Goal: Task Accomplishment & Management: Manage account settings

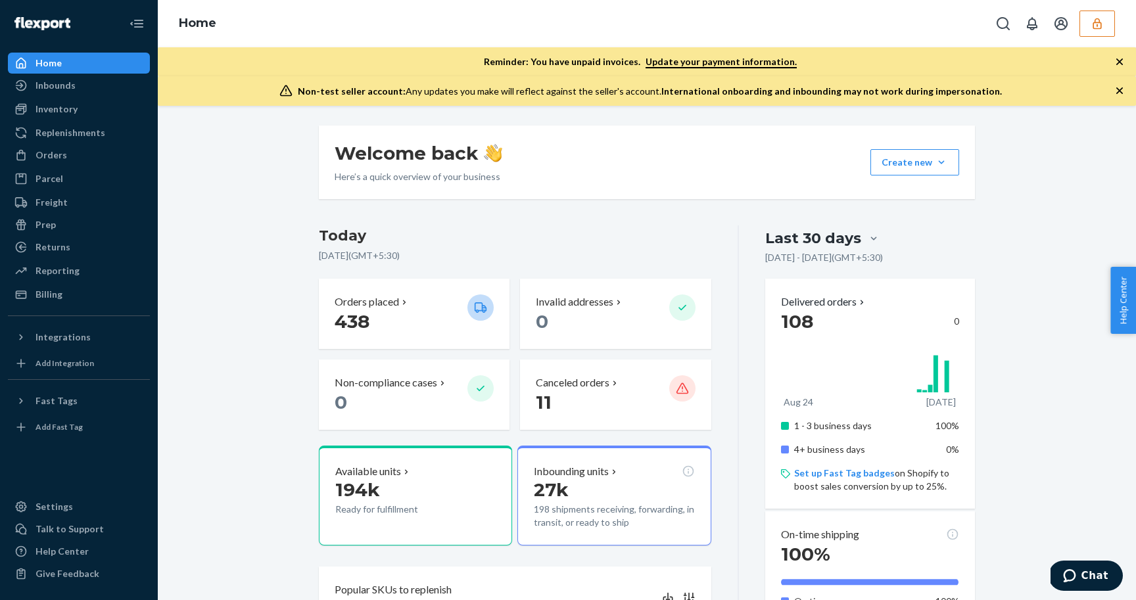
click at [1103, 30] on button "button" at bounding box center [1096, 24] width 35 height 26
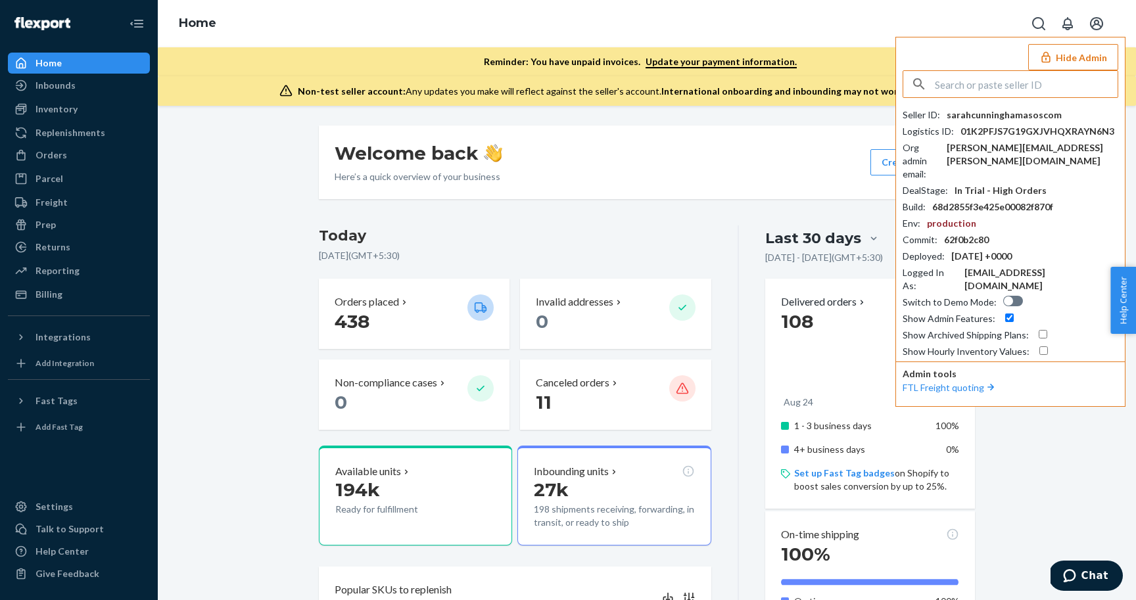
type input "l"
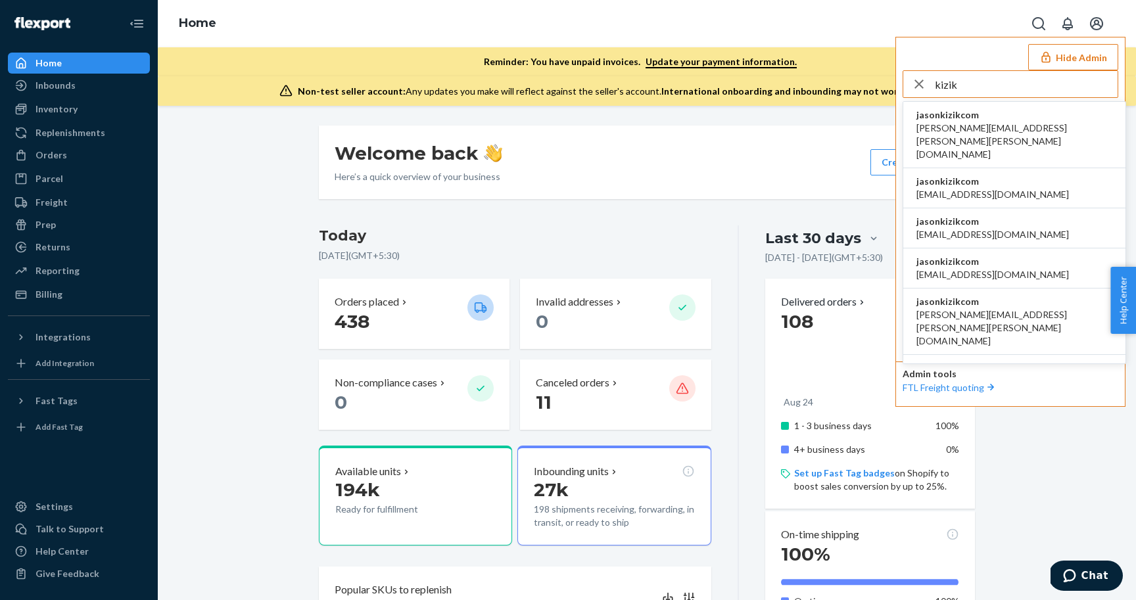
type input "kizik"
click at [1003, 124] on span "[PERSON_NAME][EMAIL_ADDRESS][PERSON_NAME][PERSON_NAME][DOMAIN_NAME]" at bounding box center [1014, 141] width 196 height 39
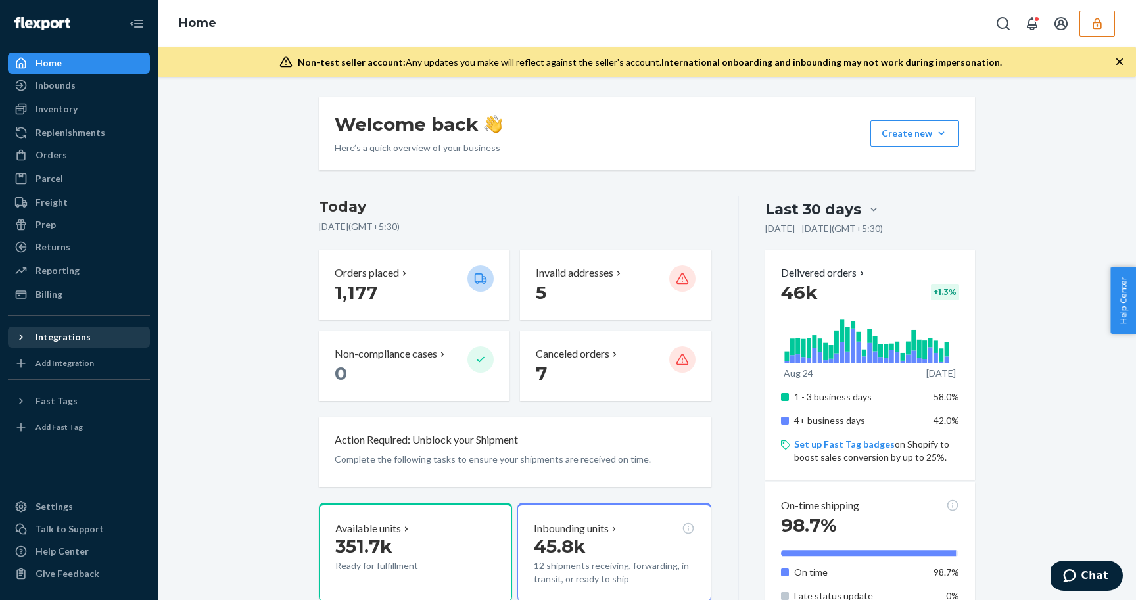
click at [24, 335] on icon at bounding box center [20, 337] width 13 height 13
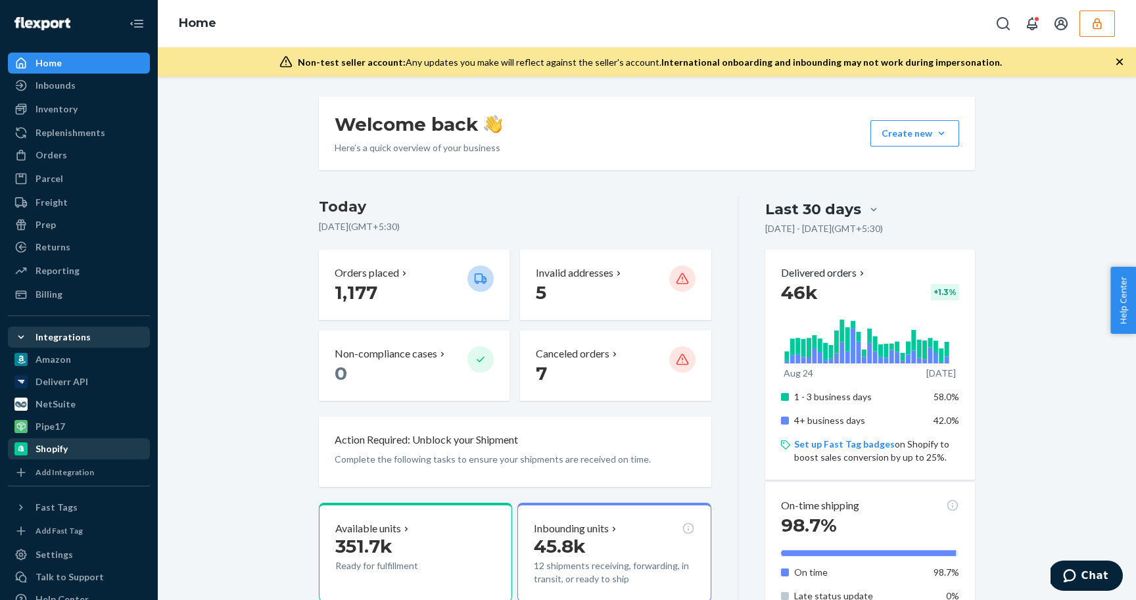
click at [54, 453] on div "Shopify" at bounding box center [51, 448] width 32 height 13
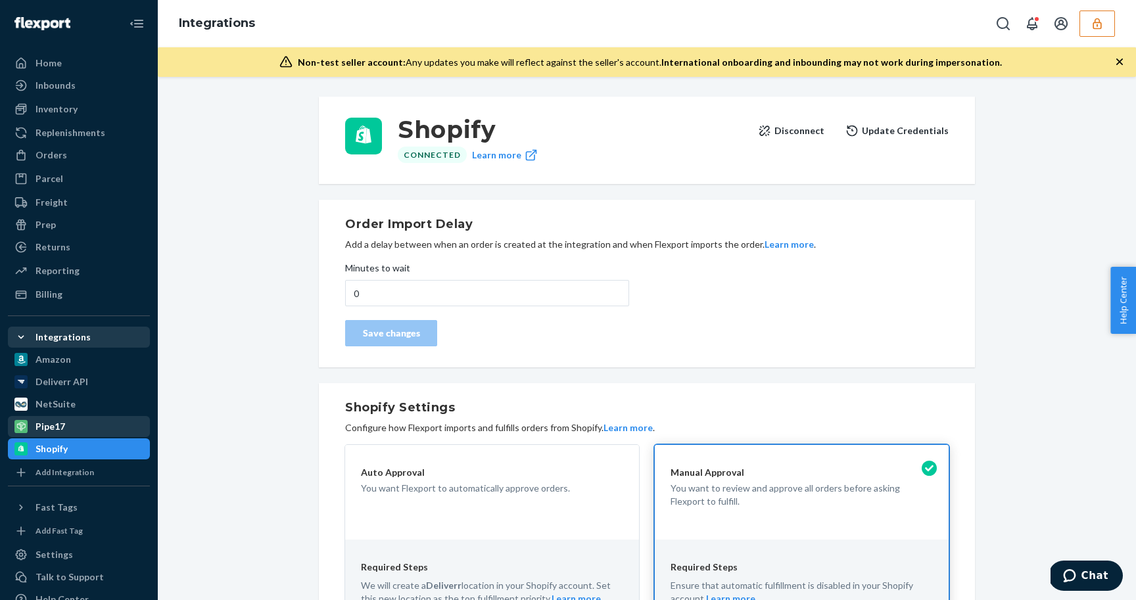
click at [74, 428] on div "Pipe17" at bounding box center [78, 426] width 139 height 18
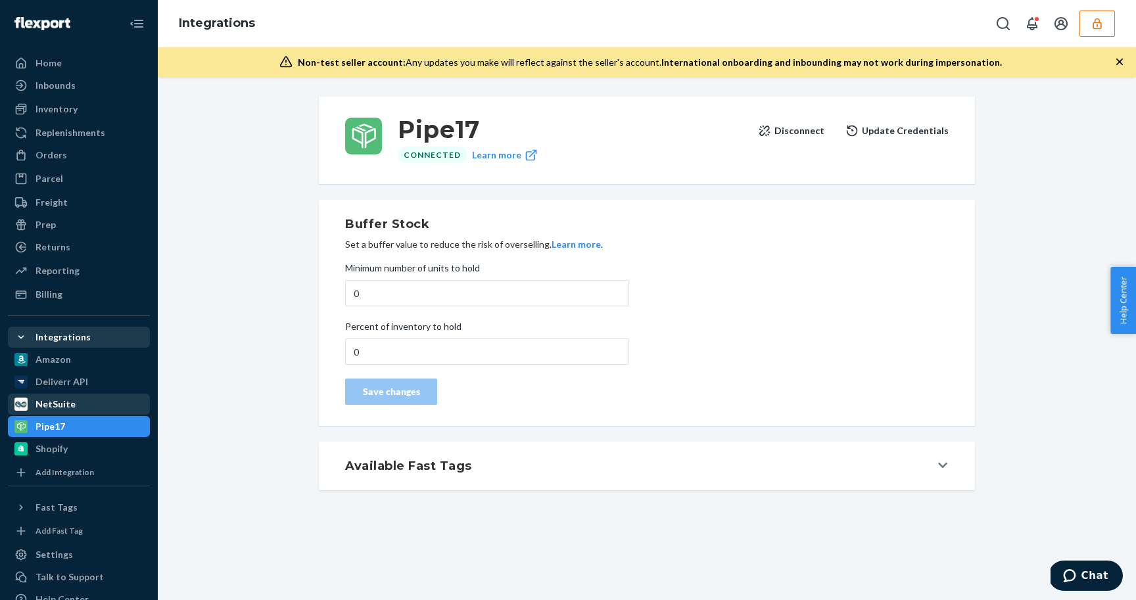
click at [53, 411] on div "NetSuite" at bounding box center [78, 404] width 139 height 18
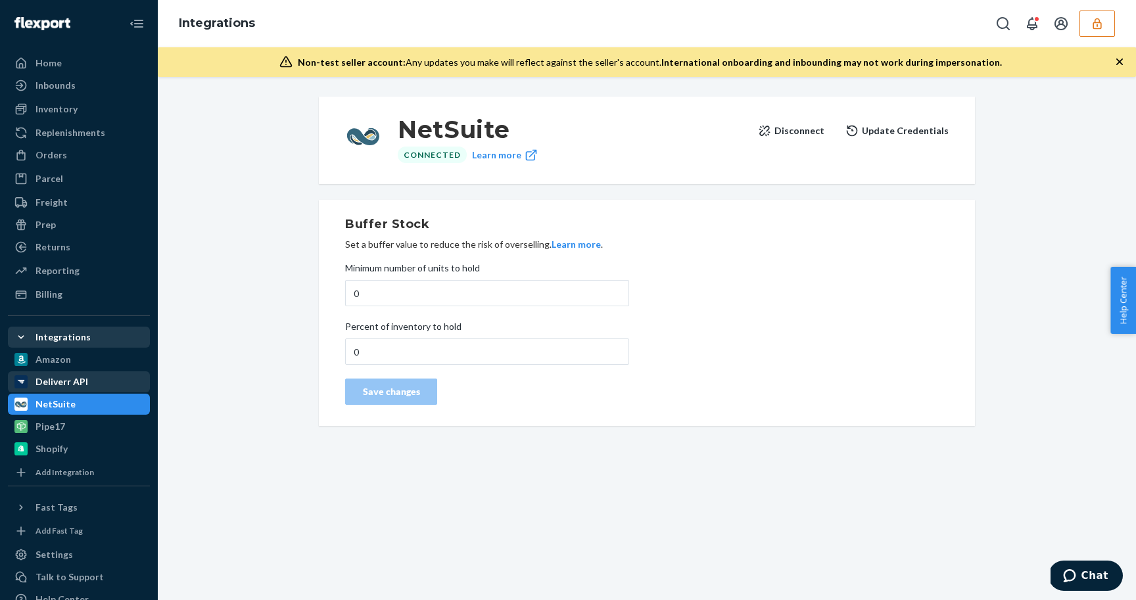
click at [66, 388] on div "Deliverr API" at bounding box center [61, 381] width 53 height 13
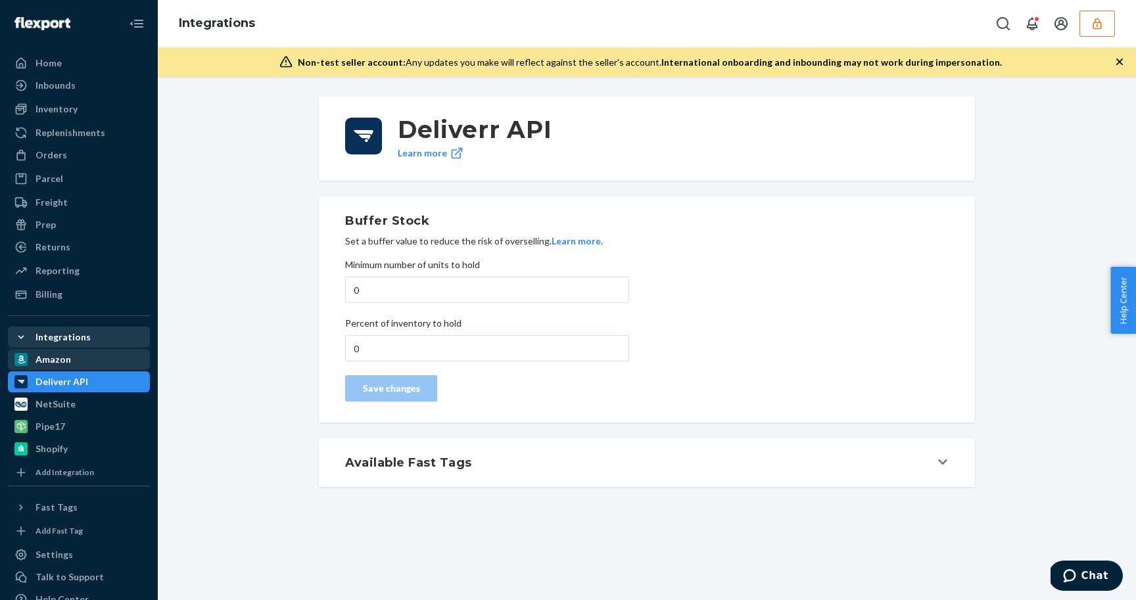
click at [73, 364] on div "Amazon" at bounding box center [78, 359] width 139 height 18
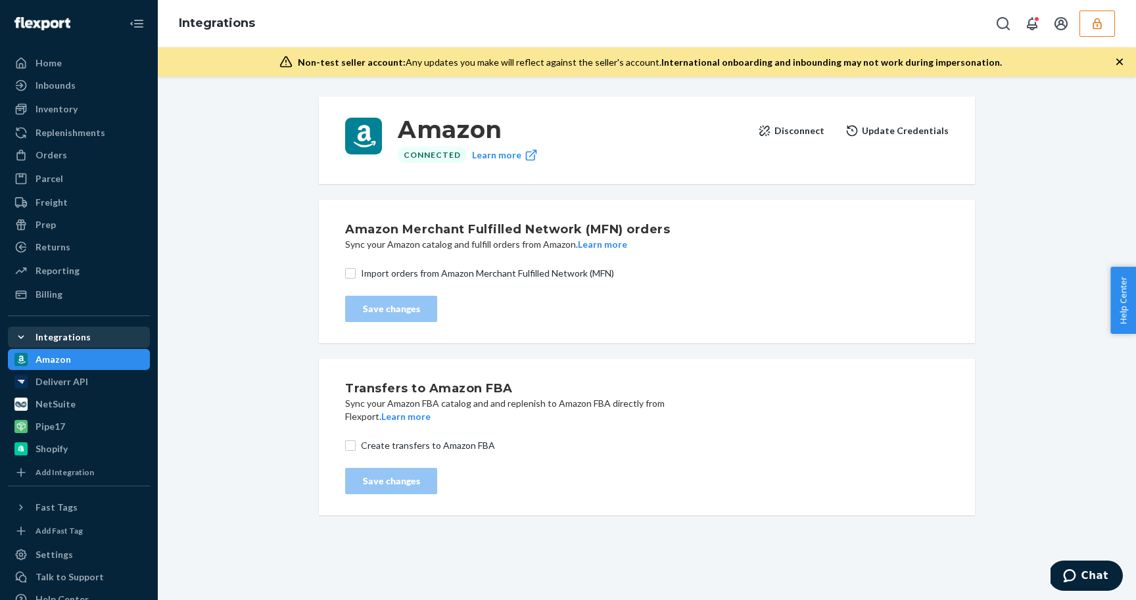
click at [1105, 29] on button "button" at bounding box center [1096, 24] width 35 height 26
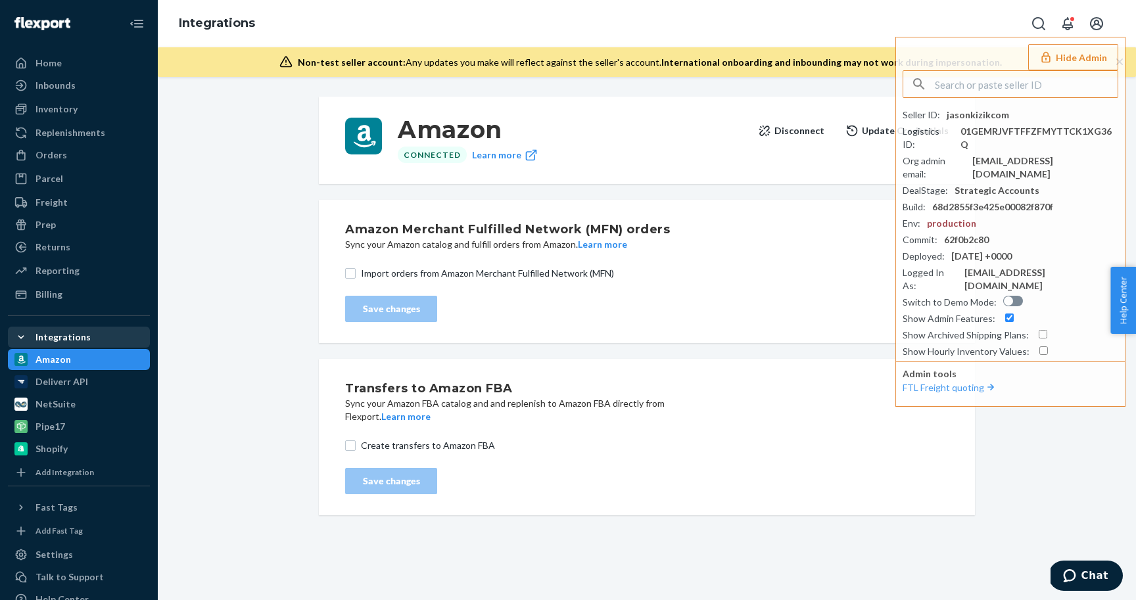
click at [254, 335] on div "Amazon Connected Learn more Disconnect Update Credentials Amazon Merchant Fulfi…" at bounding box center [647, 306] width 958 height 434
click at [52, 443] on div "Shopify" at bounding box center [51, 448] width 32 height 13
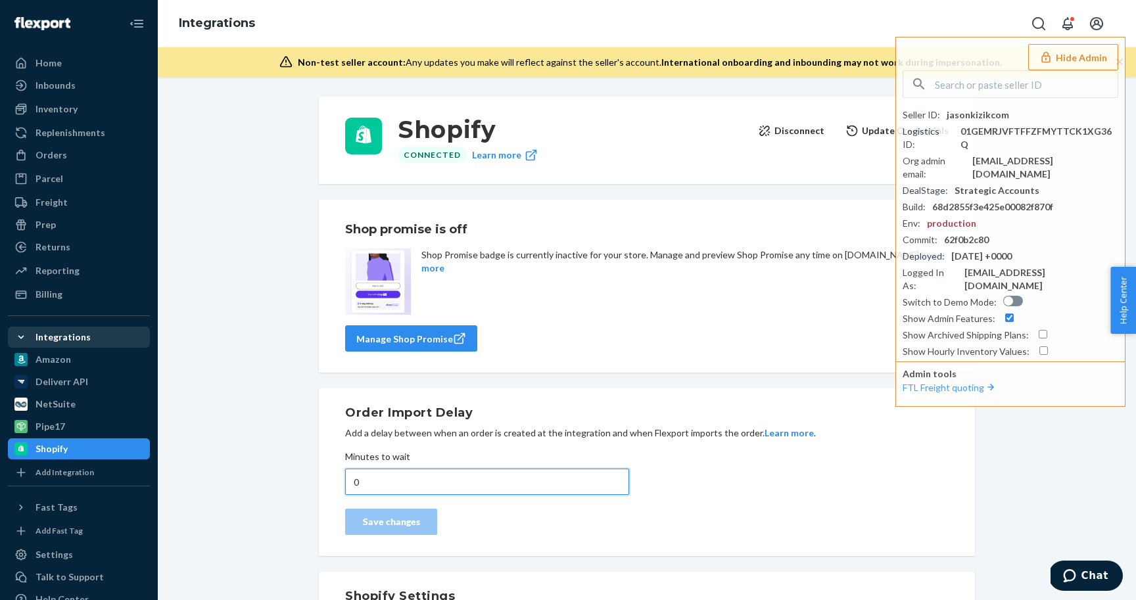
drag, startPoint x: 367, startPoint y: 486, endPoint x: 353, endPoint y: 484, distance: 14.0
click at [352, 484] on input "0" at bounding box center [487, 482] width 284 height 26
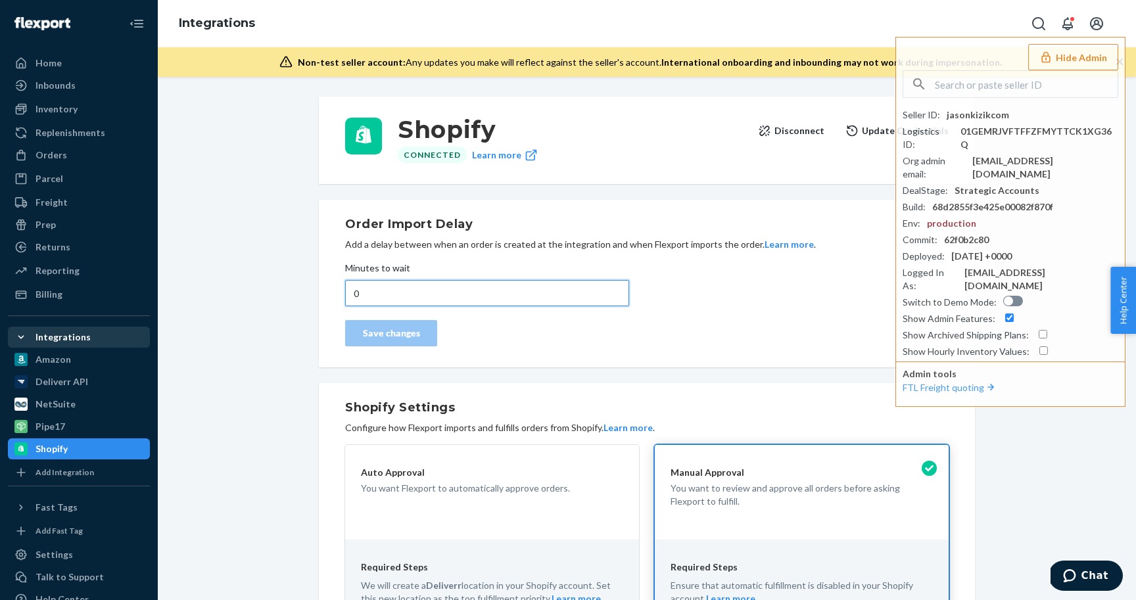
click at [369, 294] on input "0" at bounding box center [487, 293] width 284 height 26
